Goal: Check status: Check status

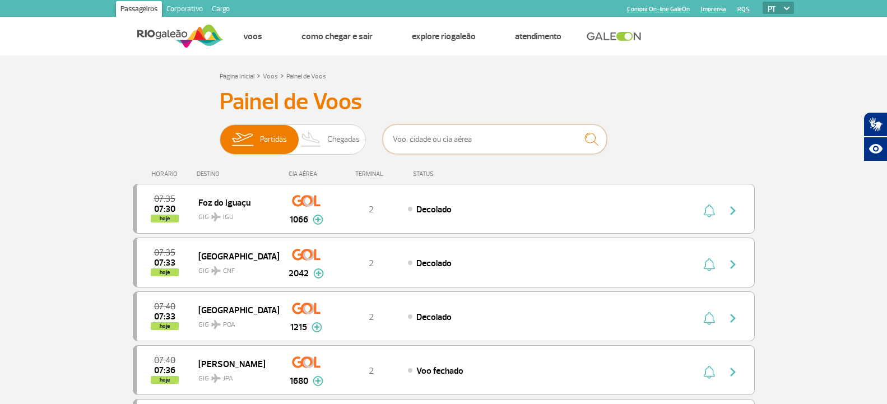
click at [416, 136] on input "text" at bounding box center [495, 139] width 224 height 30
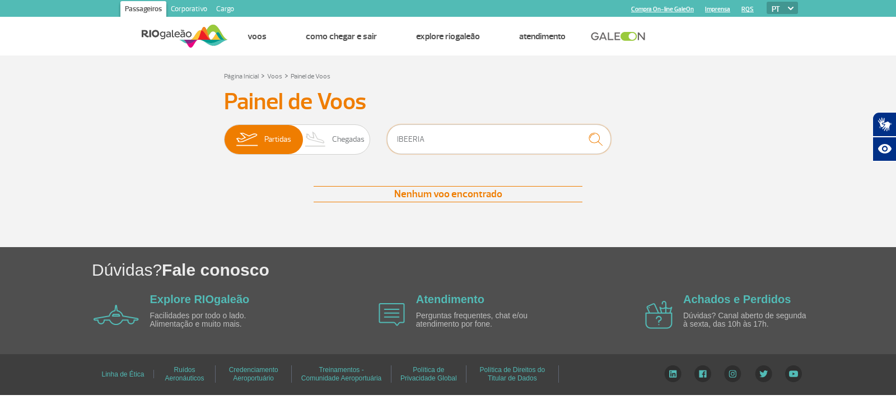
click at [457, 144] on input "IBEERIA" at bounding box center [499, 139] width 224 height 30
type input "[GEOGRAPHIC_DATA]"
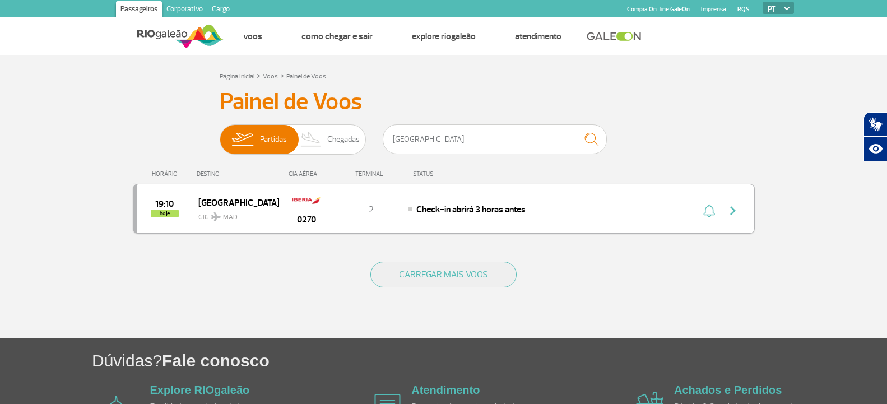
click at [516, 219] on div "19:10 hoje [GEOGRAPHIC_DATA] GIG MAD 0270 2 Check-in abrirá 3 horas antes" at bounding box center [444, 209] width 622 height 50
click at [491, 212] on span "Check-in abrirá 3 horas antes" at bounding box center [470, 209] width 109 height 11
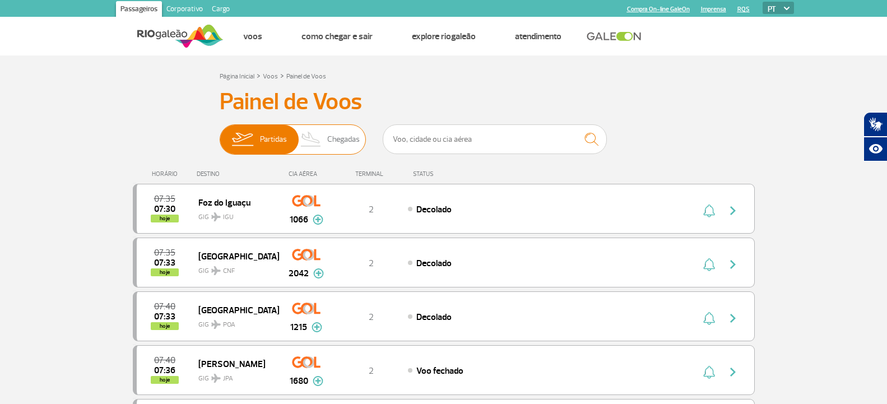
click at [325, 128] on img at bounding box center [311, 139] width 33 height 29
click at [220, 134] on input "Partidas Chegadas" at bounding box center [220, 134] width 0 height 0
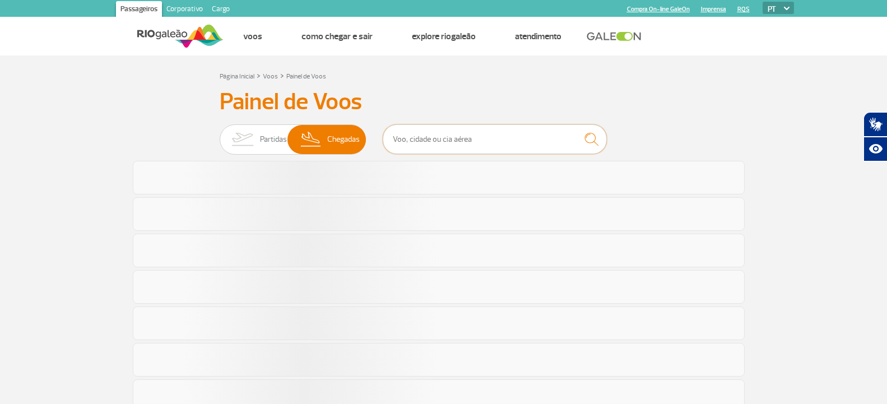
click at [438, 140] on input "text" at bounding box center [495, 139] width 224 height 30
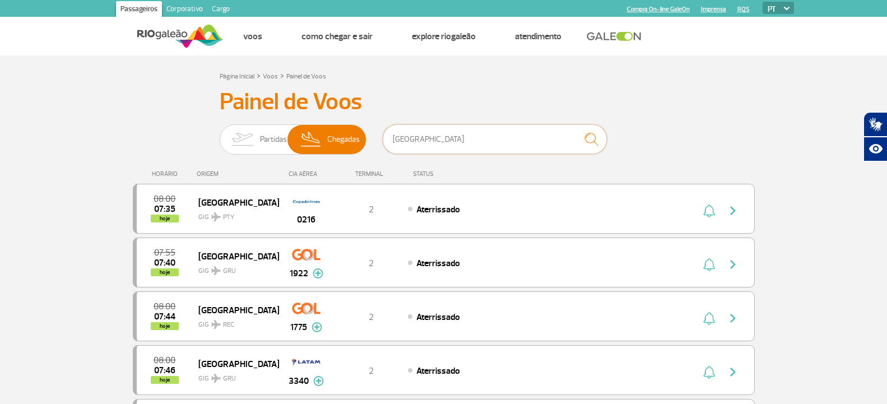
type input "[GEOGRAPHIC_DATA]"
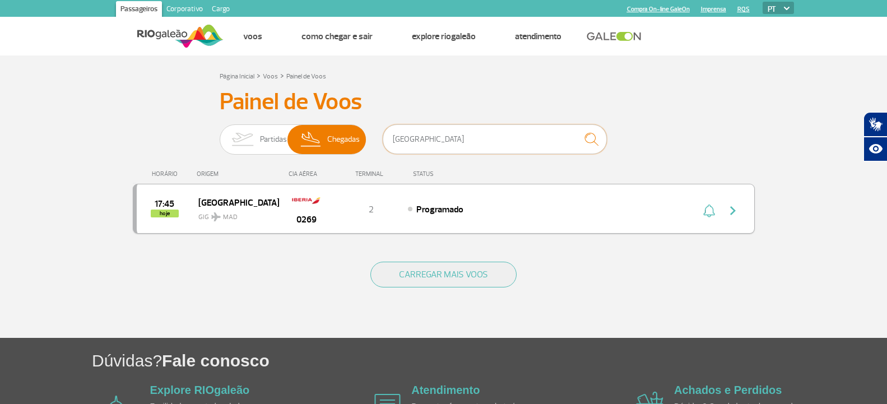
scroll to position [56, 0]
